Goal: Information Seeking & Learning: Learn about a topic

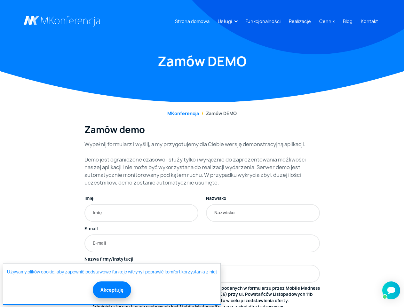
click at [226, 21] on link "Usługi" at bounding box center [224, 21] width 19 height 12
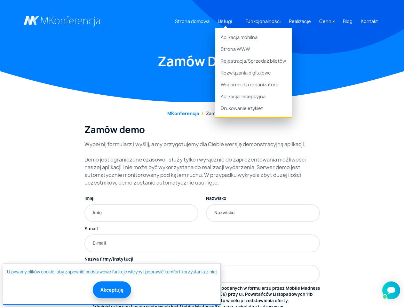
click at [111, 290] on button "Akceptuję" at bounding box center [112, 290] width 38 height 17
